Goal: Task Accomplishment & Management: Manage account settings

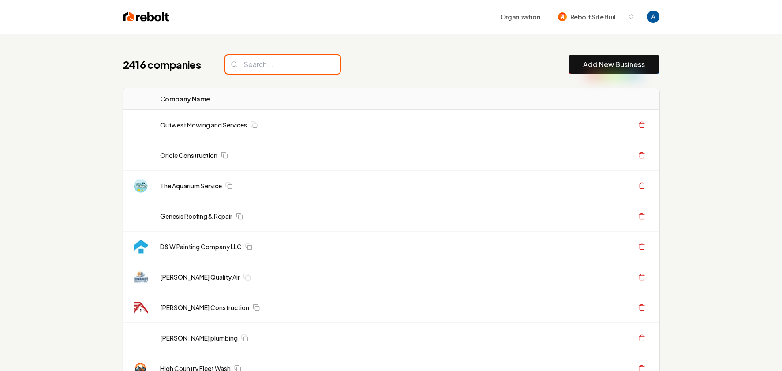
click at [284, 68] on input "search" at bounding box center [282, 64] width 115 height 19
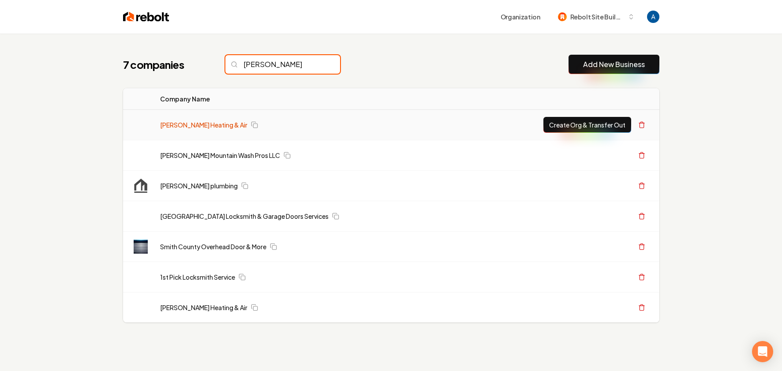
type input "[PERSON_NAME]"
click at [178, 123] on link "[PERSON_NAME] Heating & Air" at bounding box center [203, 124] width 87 height 9
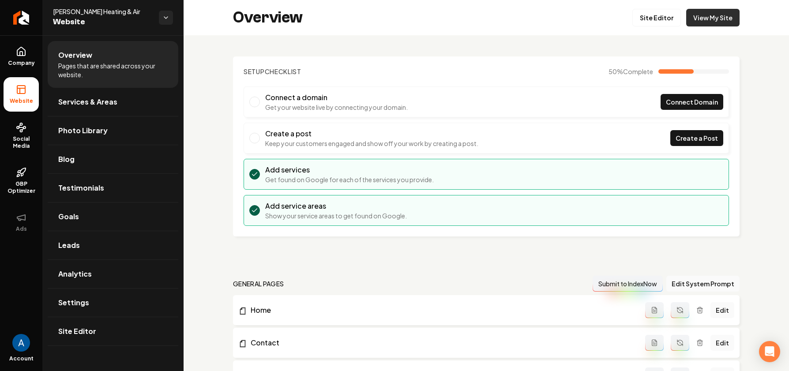
click at [705, 21] on link "View My Site" at bounding box center [712, 18] width 53 height 18
click at [20, 58] on link "Company" at bounding box center [21, 56] width 35 height 34
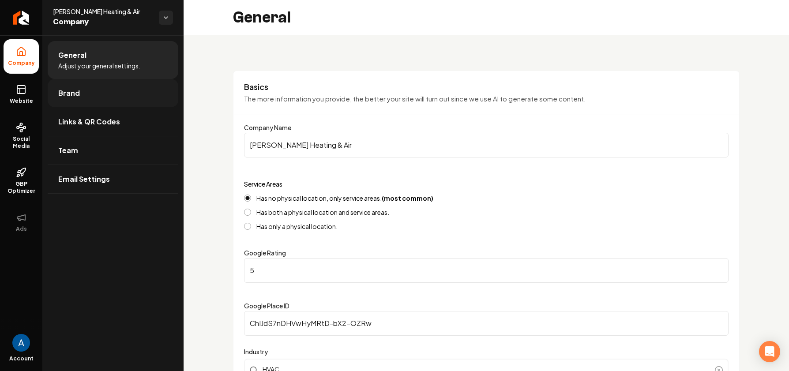
click at [77, 93] on span "Brand" at bounding box center [69, 93] width 22 height 11
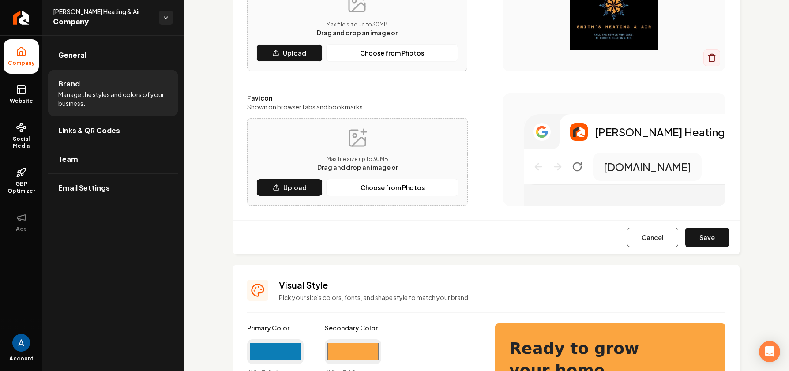
scroll to position [193, 0]
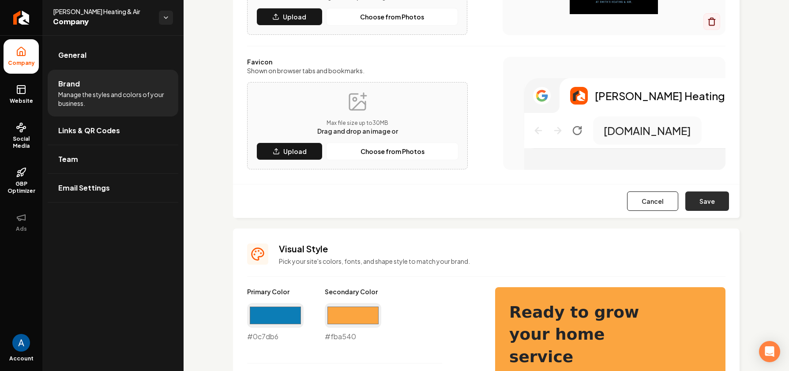
click at [706, 202] on button "Save" at bounding box center [707, 200] width 44 height 19
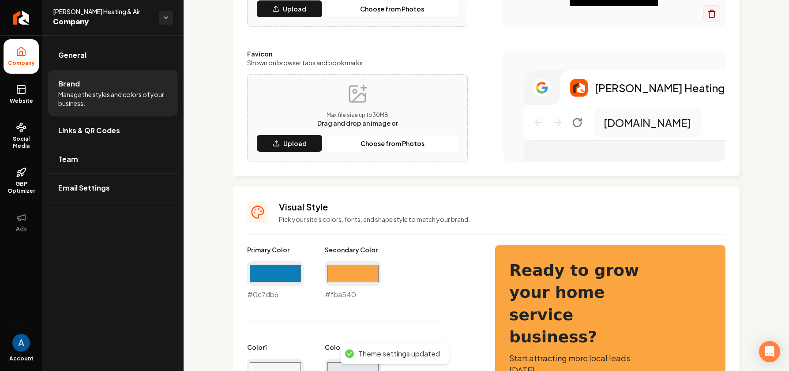
scroll to position [205, 0]
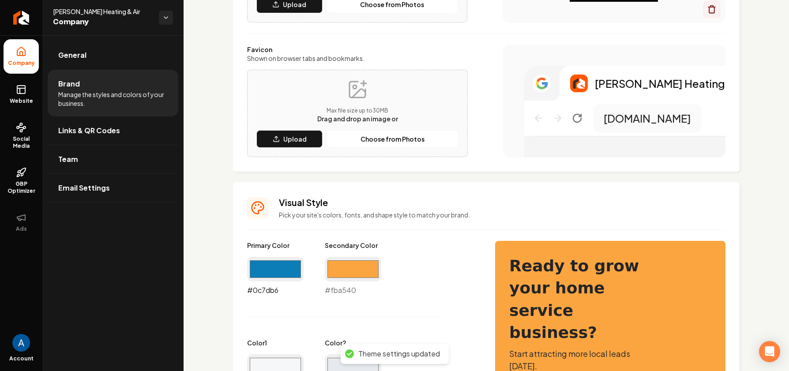
click at [257, 268] on input "#0c7db6" at bounding box center [275, 269] width 56 height 25
type input "#181818"
click at [356, 271] on input "#fba540" at bounding box center [353, 269] width 56 height 25
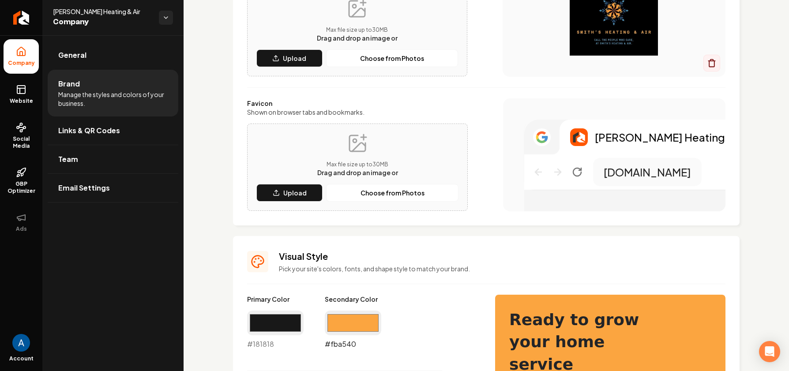
scroll to position [137, 0]
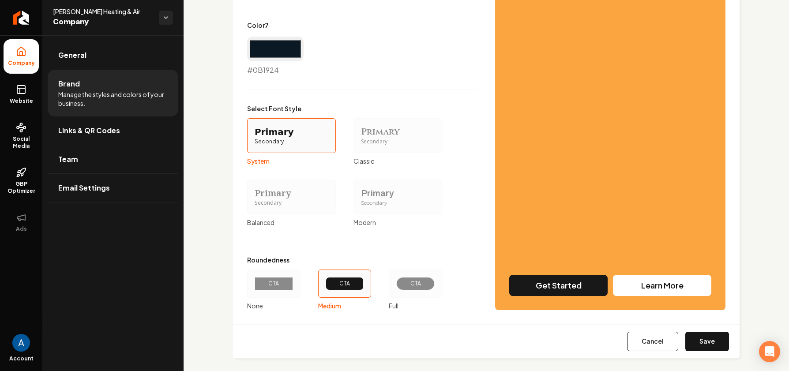
scroll to position [759, 0]
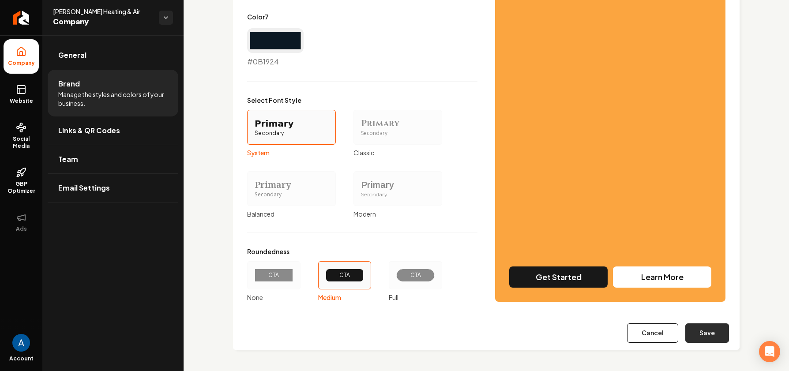
click at [700, 331] on button "Save" at bounding box center [707, 332] width 44 height 19
type input "#f5f7f8"
type input "#e6eaee"
type input "#d0d6dc"
type input "#7c909e"
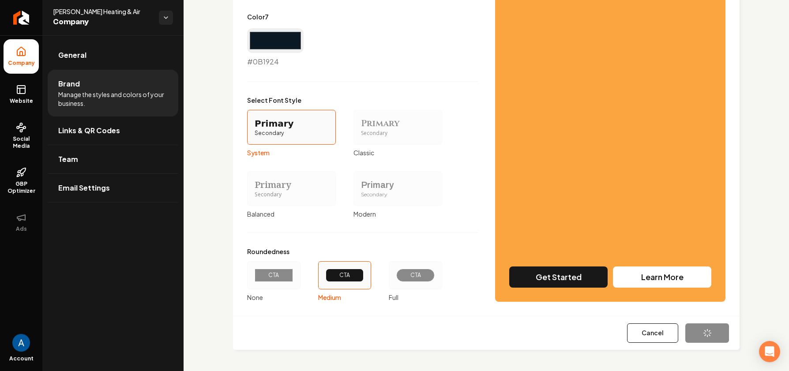
type input "#0c7db6"
type input "#3a444b"
type input "#0b1924"
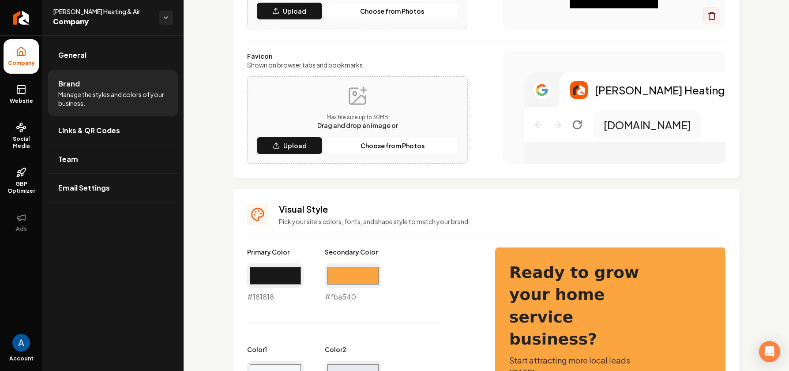
scroll to position [0, 0]
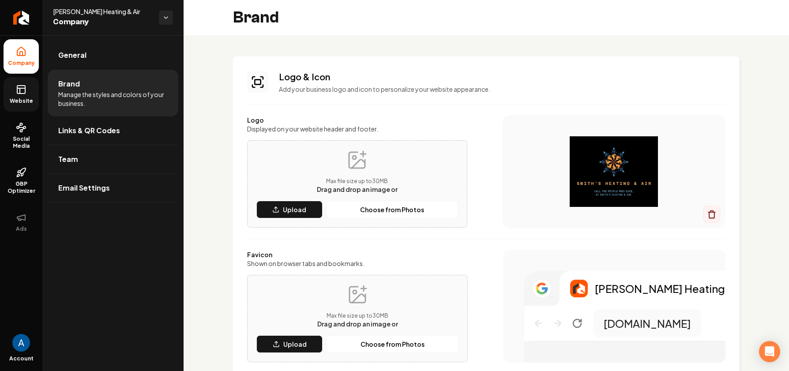
click at [27, 97] on link "Website" at bounding box center [21, 94] width 35 height 34
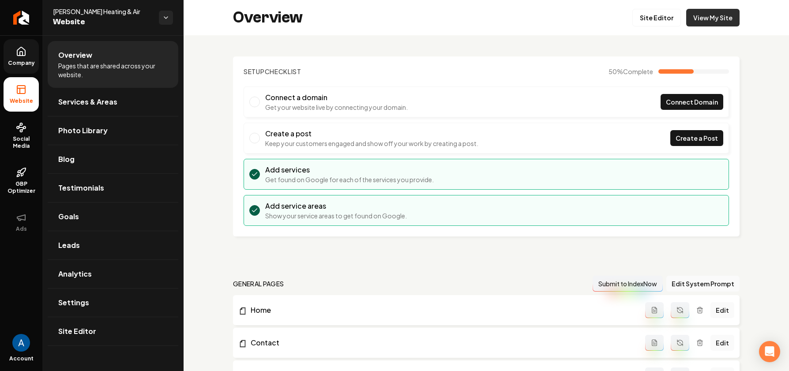
click at [710, 18] on link "View My Site" at bounding box center [712, 18] width 53 height 18
click at [657, 15] on link "Site Editor" at bounding box center [656, 18] width 49 height 18
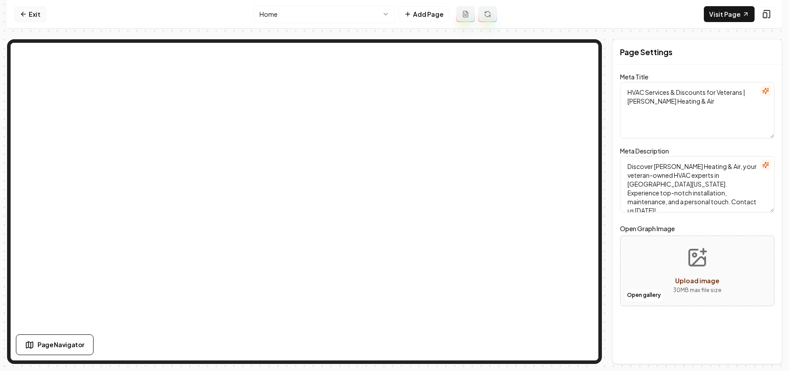
click at [27, 12] on link "Exit" at bounding box center [30, 14] width 32 height 16
